Goal: Navigation & Orientation: Find specific page/section

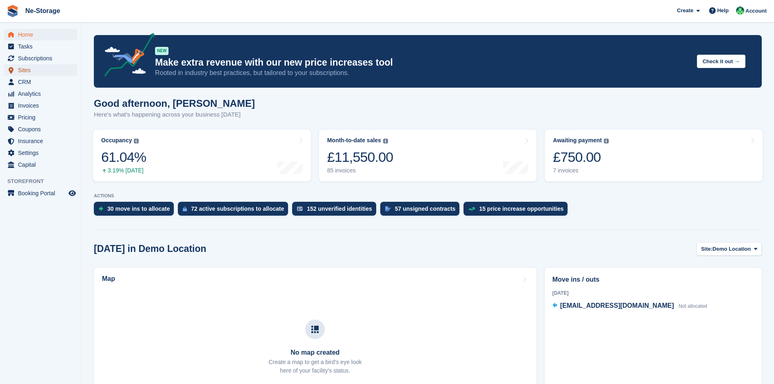
click at [53, 68] on span "Sites" at bounding box center [42, 69] width 49 height 11
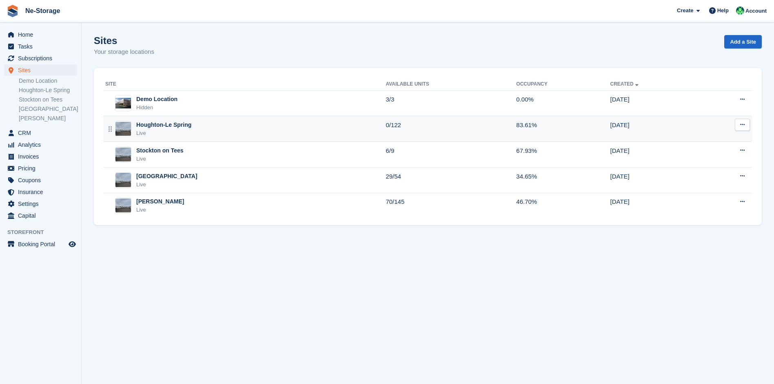
click at [323, 125] on div "Houghton-Le Spring Live" at bounding box center [245, 129] width 280 height 17
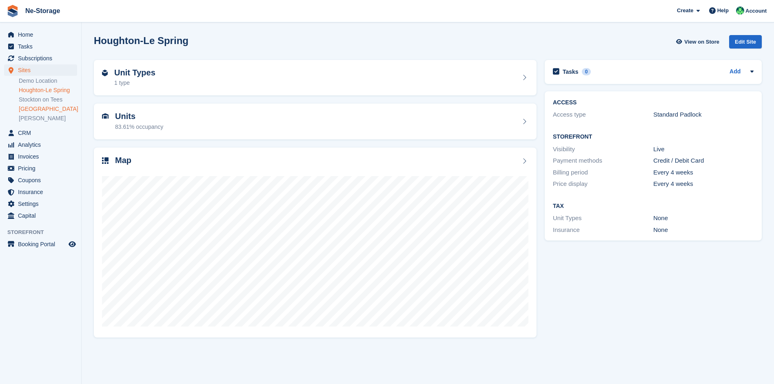
click at [42, 106] on link "[GEOGRAPHIC_DATA]" at bounding box center [48, 109] width 58 height 8
click at [64, 117] on link "[PERSON_NAME]" at bounding box center [48, 119] width 58 height 8
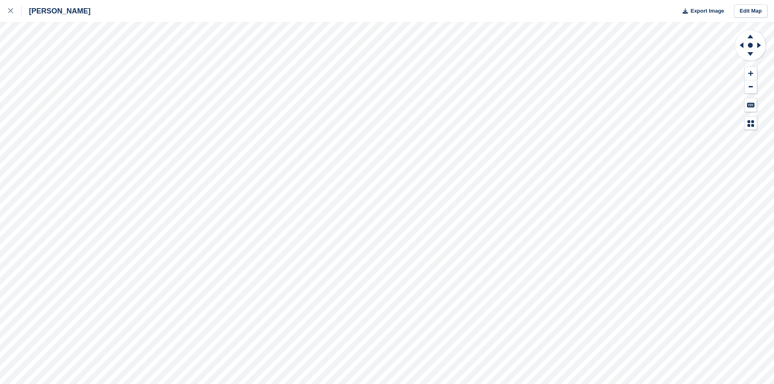
click at [378, 384] on html "[PERSON_NAME] Export Image Edit Map" at bounding box center [387, 192] width 774 height 384
click at [751, 53] on icon at bounding box center [750, 54] width 6 height 4
click at [761, 44] on icon at bounding box center [760, 45] width 10 height 21
click at [739, 44] on icon at bounding box center [740, 45] width 10 height 21
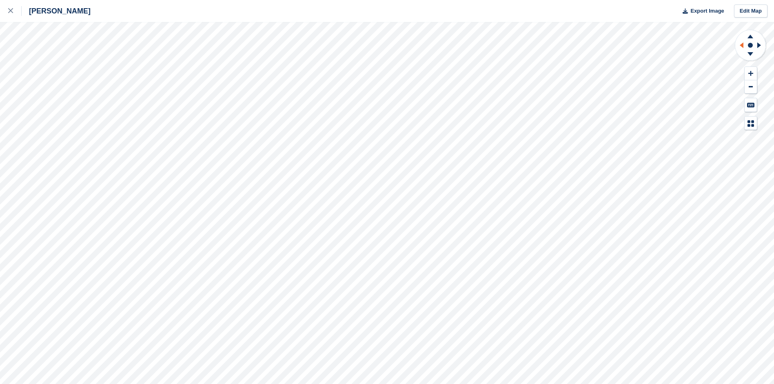
click at [739, 44] on icon at bounding box center [740, 45] width 10 height 21
